Goal: Transaction & Acquisition: Subscribe to service/newsletter

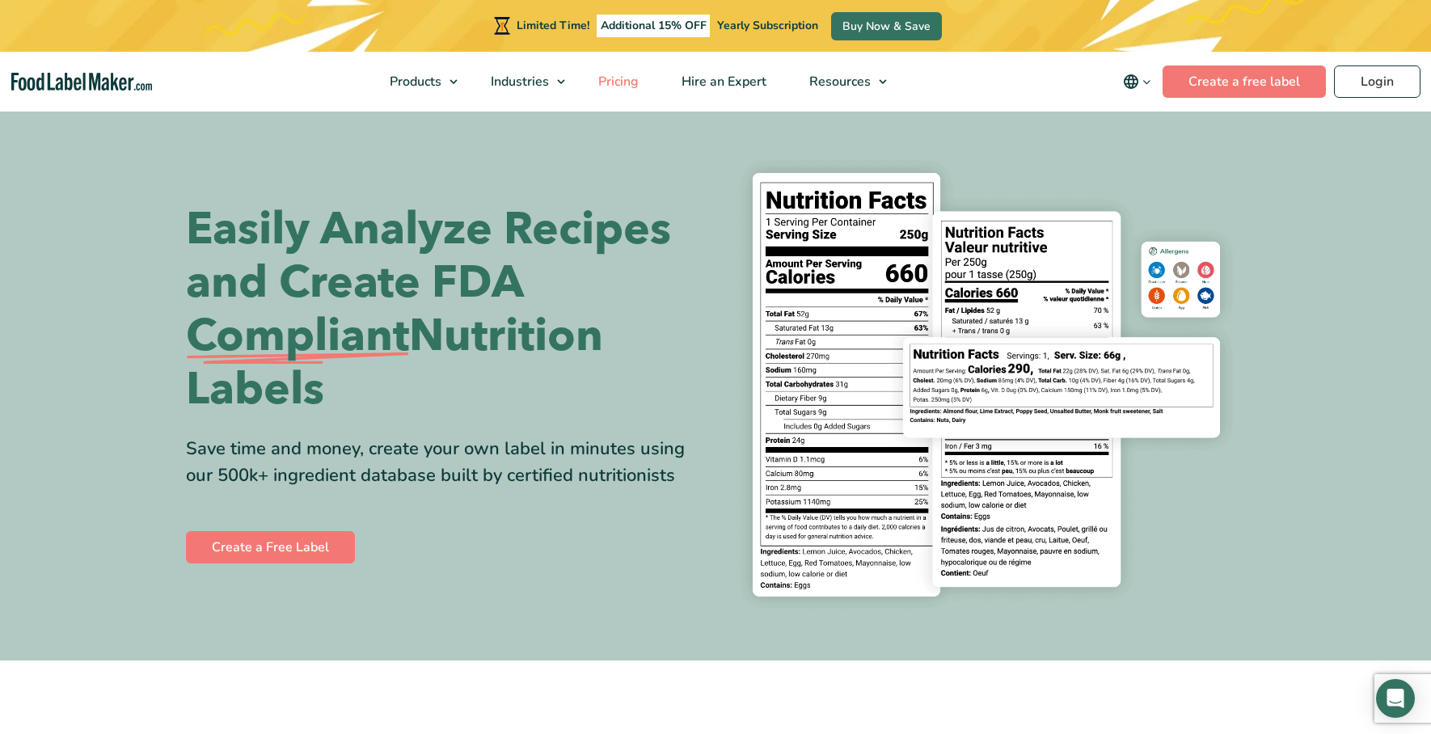
click at [632, 82] on span "Pricing" at bounding box center [616, 82] width 47 height 18
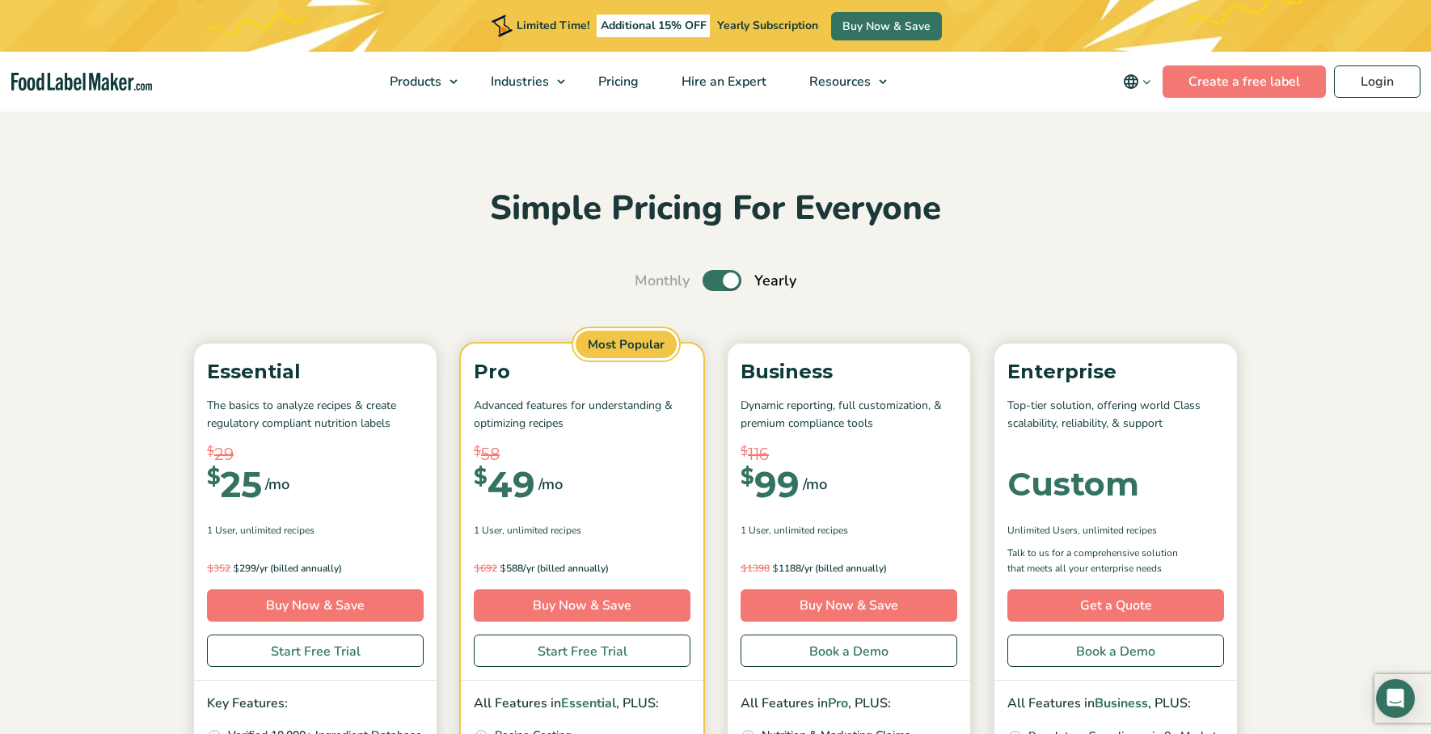
click at [720, 277] on label "Toggle" at bounding box center [721, 280] width 39 height 21
click at [648, 277] on input "Toggle" at bounding box center [643, 281] width 11 height 11
checkbox input "false"
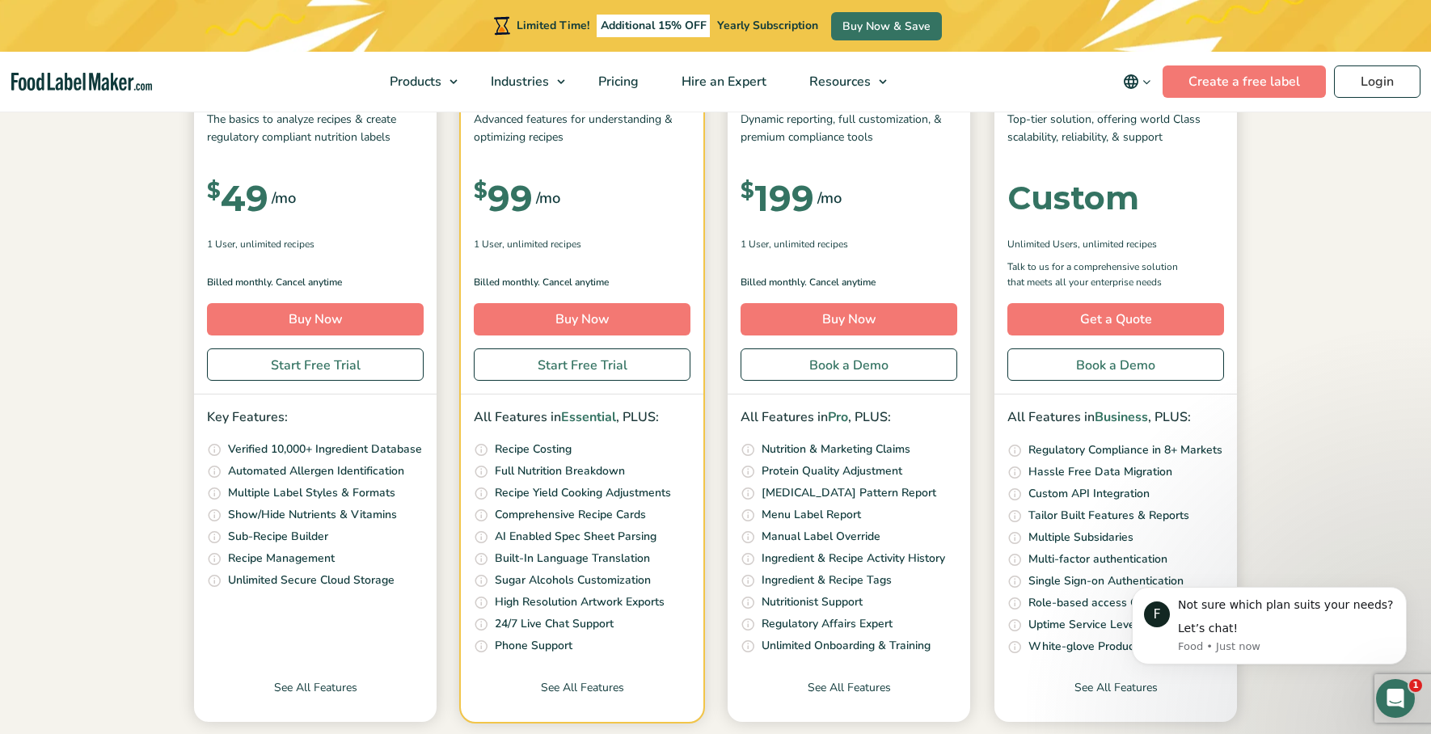
click at [391, 411] on p "Key Features:" at bounding box center [315, 417] width 217 height 21
click at [1284, 82] on link "Create a free label" at bounding box center [1243, 81] width 163 height 32
